Goal: Transaction & Acquisition: Subscribe to service/newsletter

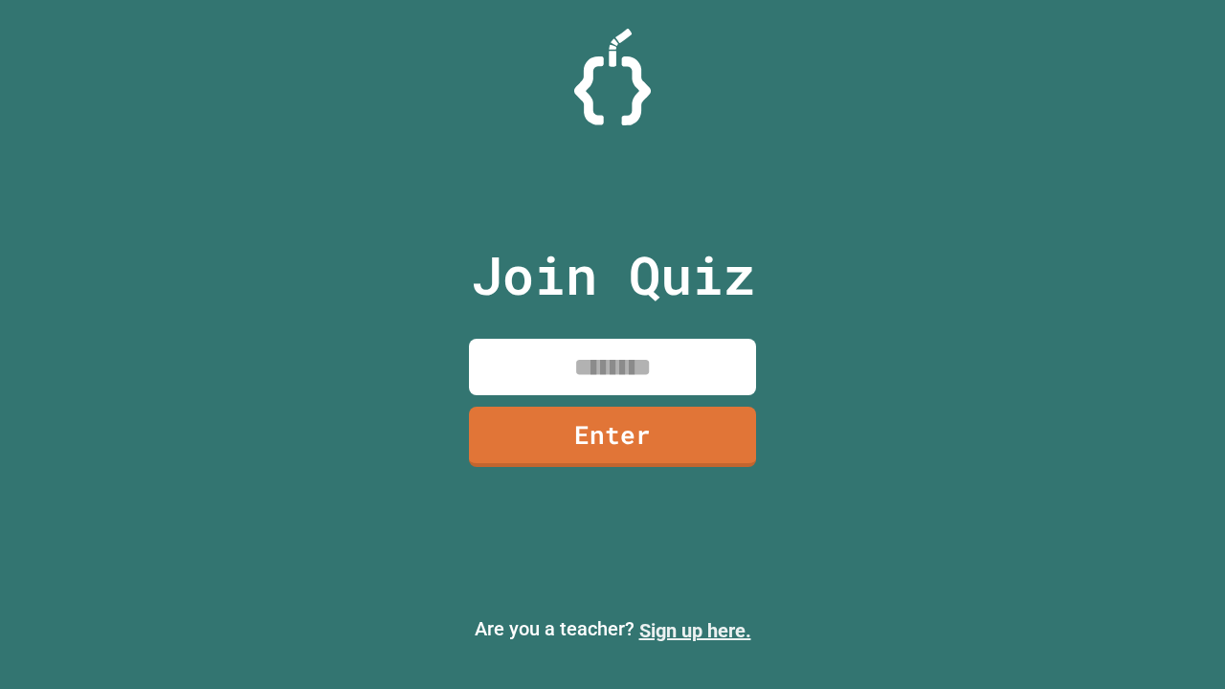
click at [695, 631] on link "Sign up here." at bounding box center [695, 630] width 112 height 23
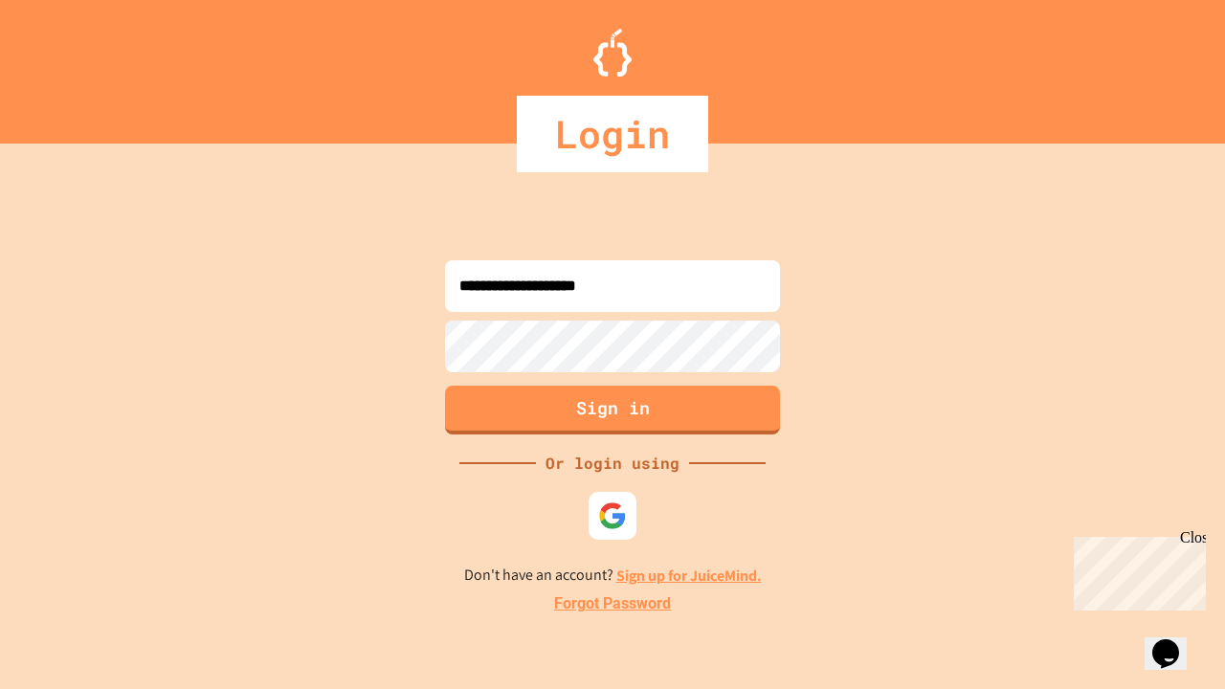
type input "**********"
